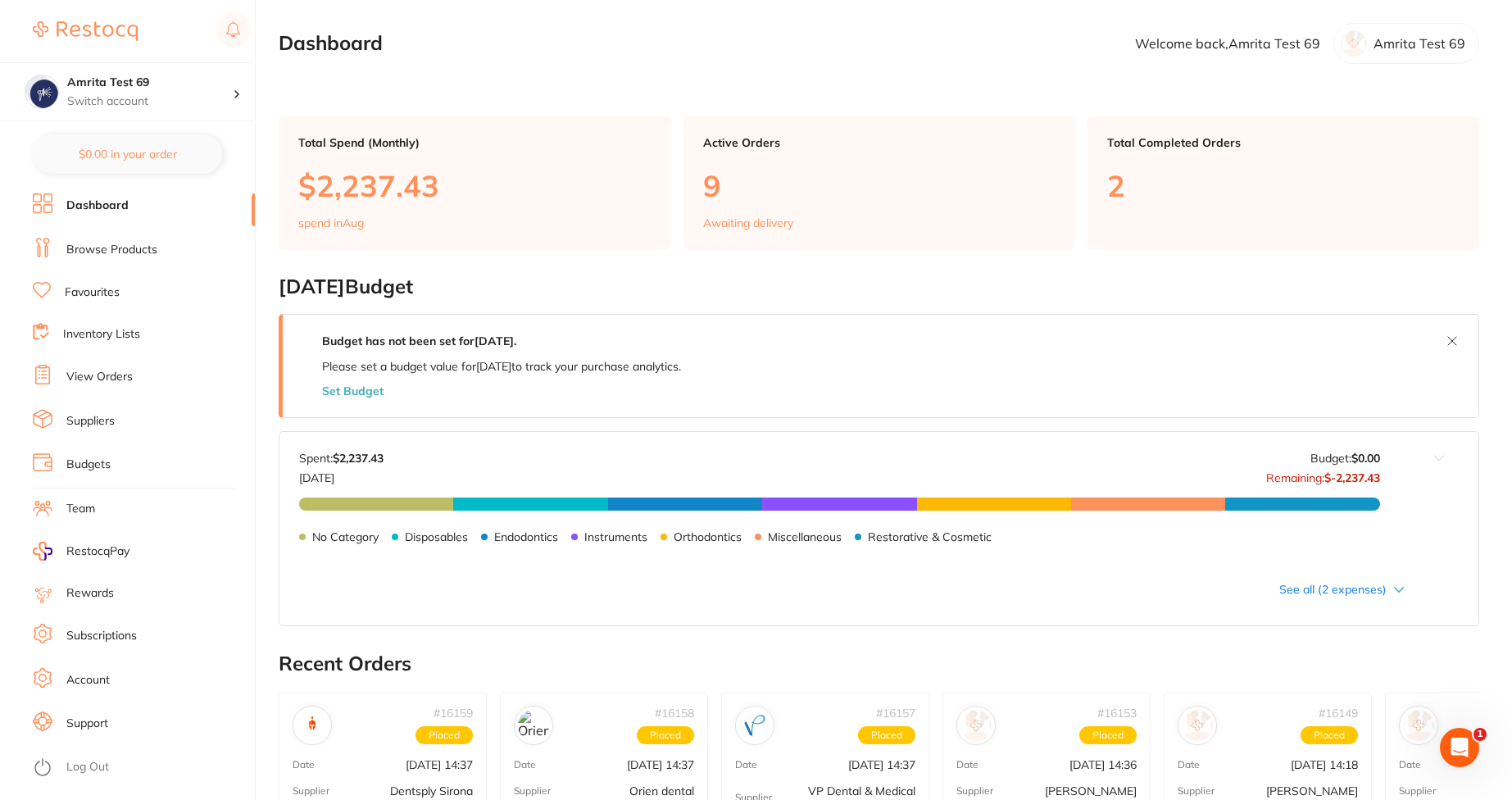
click at [102, 235] on ul "Dashboard Browse Products Favourites Inventory Lists View Orders Suppliers Budg…" at bounding box center [144, 496] width 222 height 607
click at [103, 251] on link "Browse Products" at bounding box center [111, 250] width 91 height 17
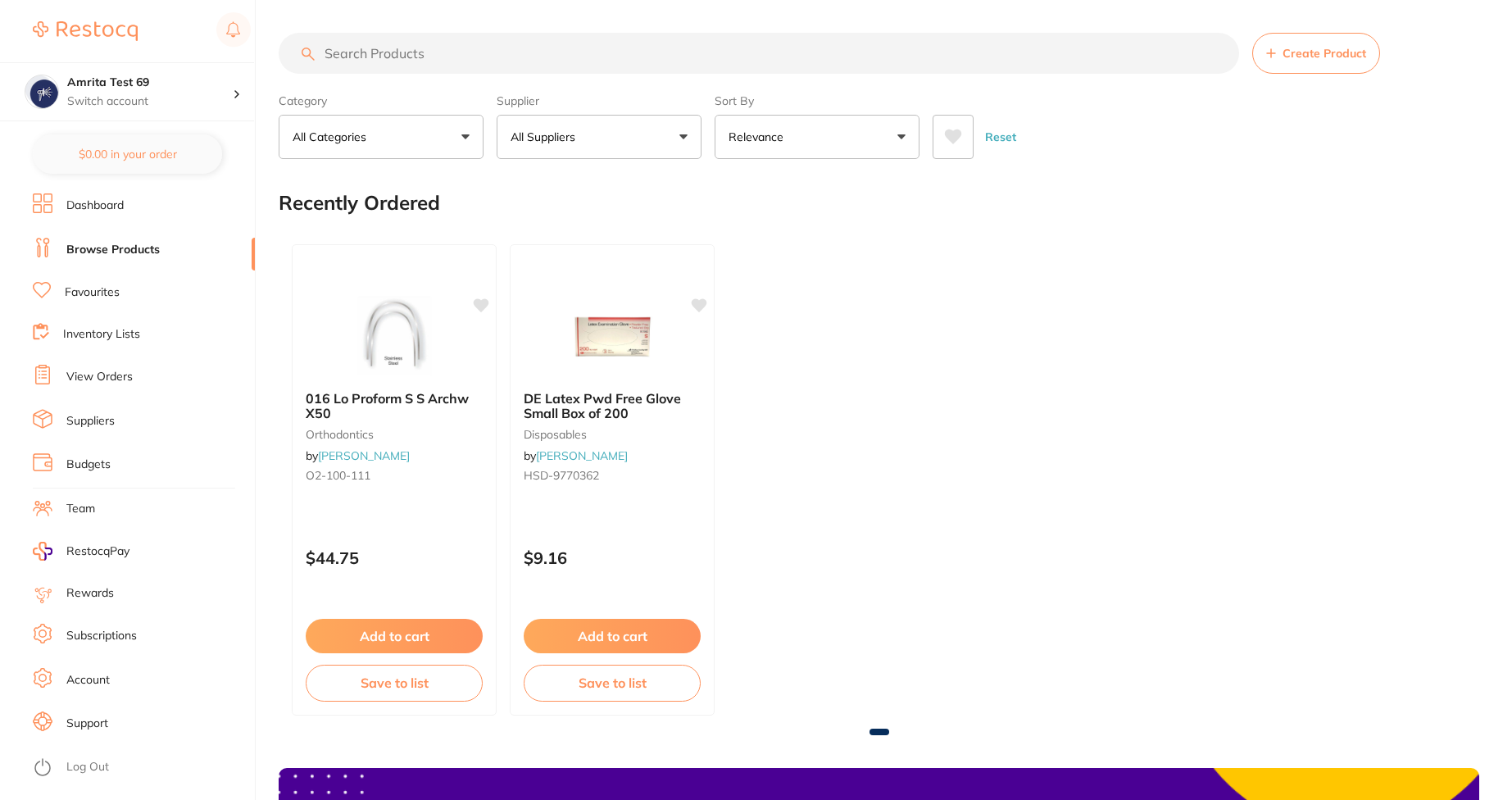
click at [662, 140] on button "All Suppliers" at bounding box center [599, 137] width 205 height 45
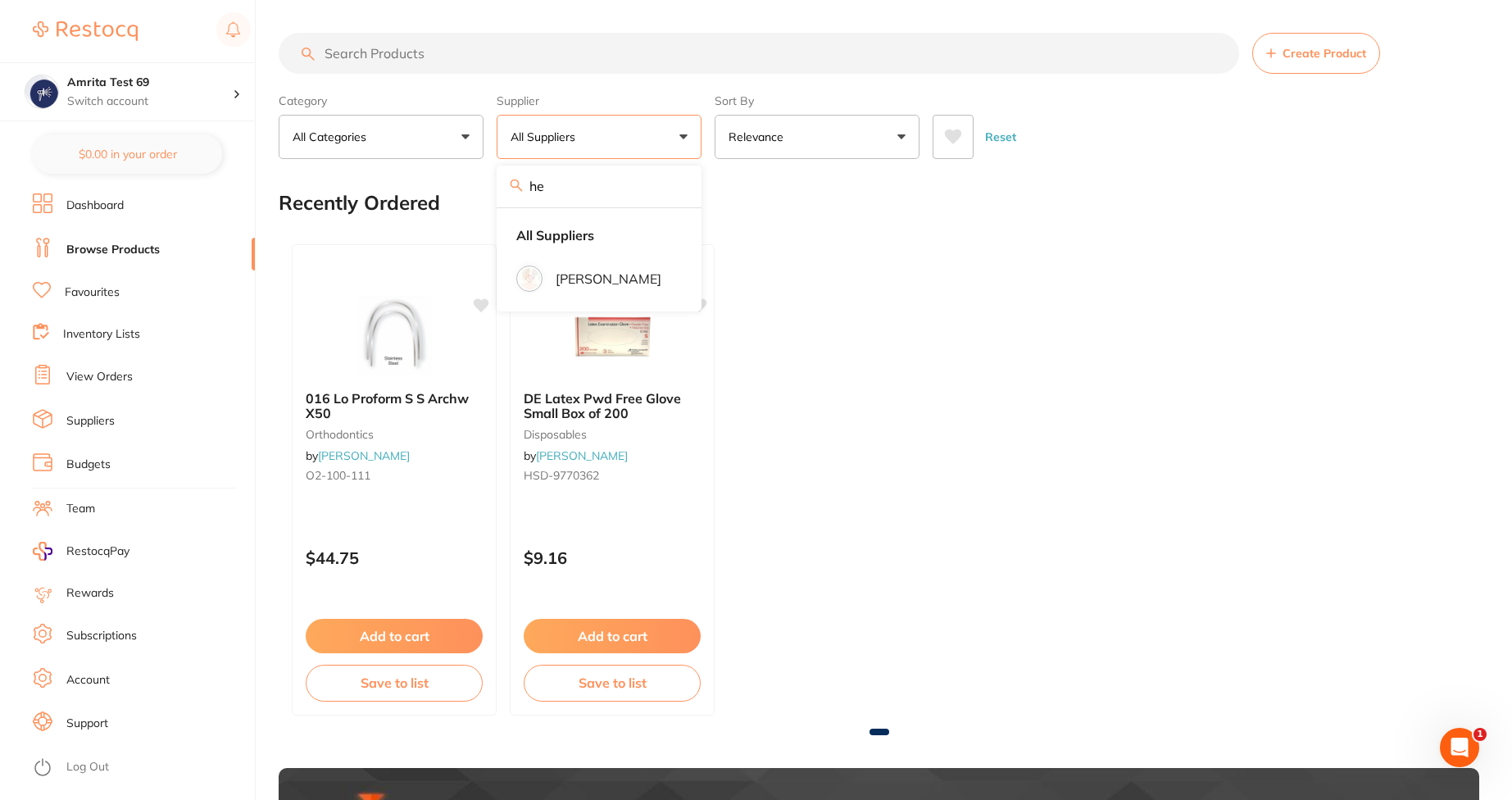
type input "h"
type input "a"
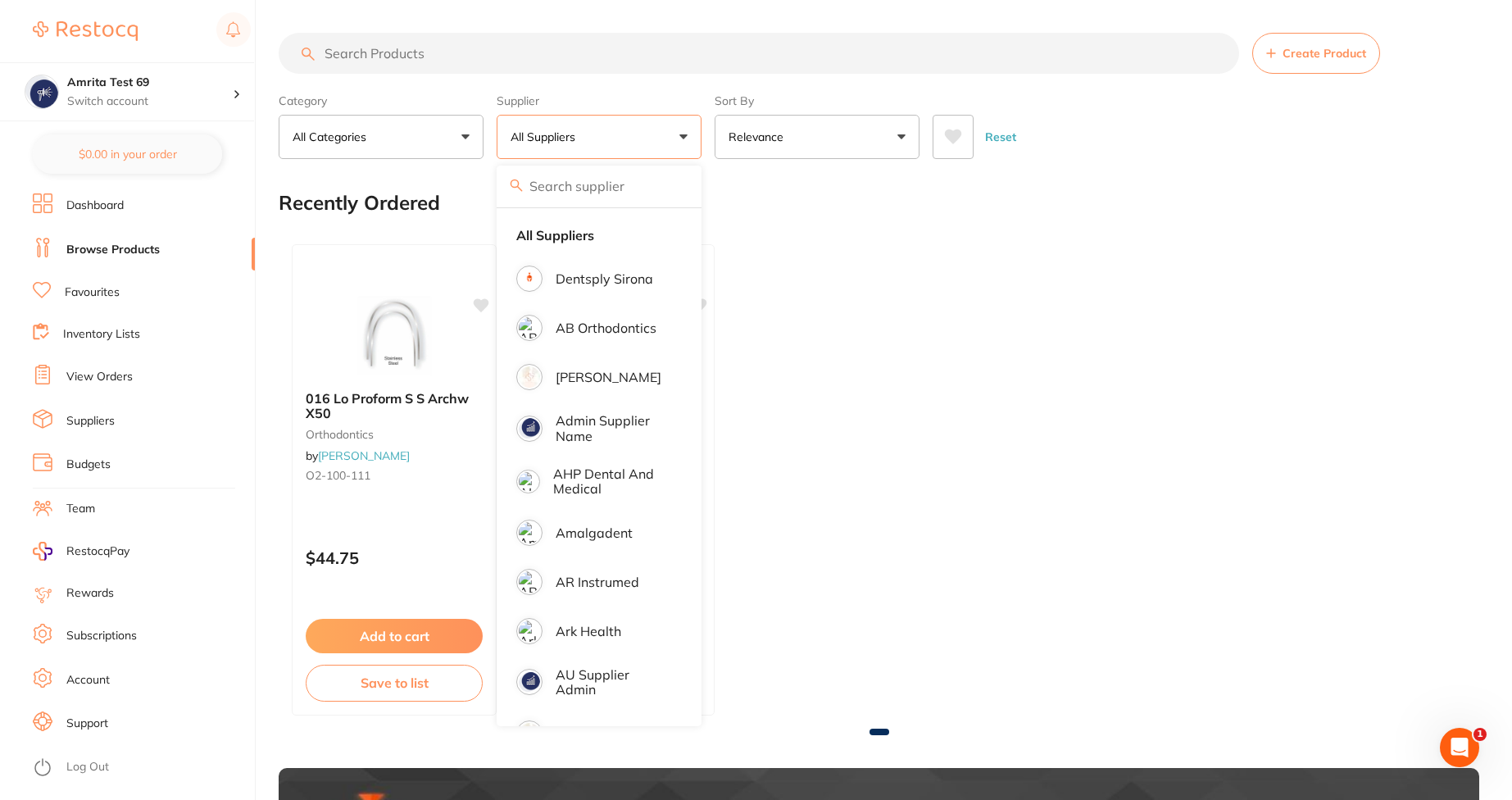
click at [1289, 315] on div "016 Lo Proform S S Archw X50 orthodontics by [PERSON_NAME] O2-100-111 $44.75 Ad…" at bounding box center [879, 480] width 1201 height 498
